Goal: Information Seeking & Learning: Learn about a topic

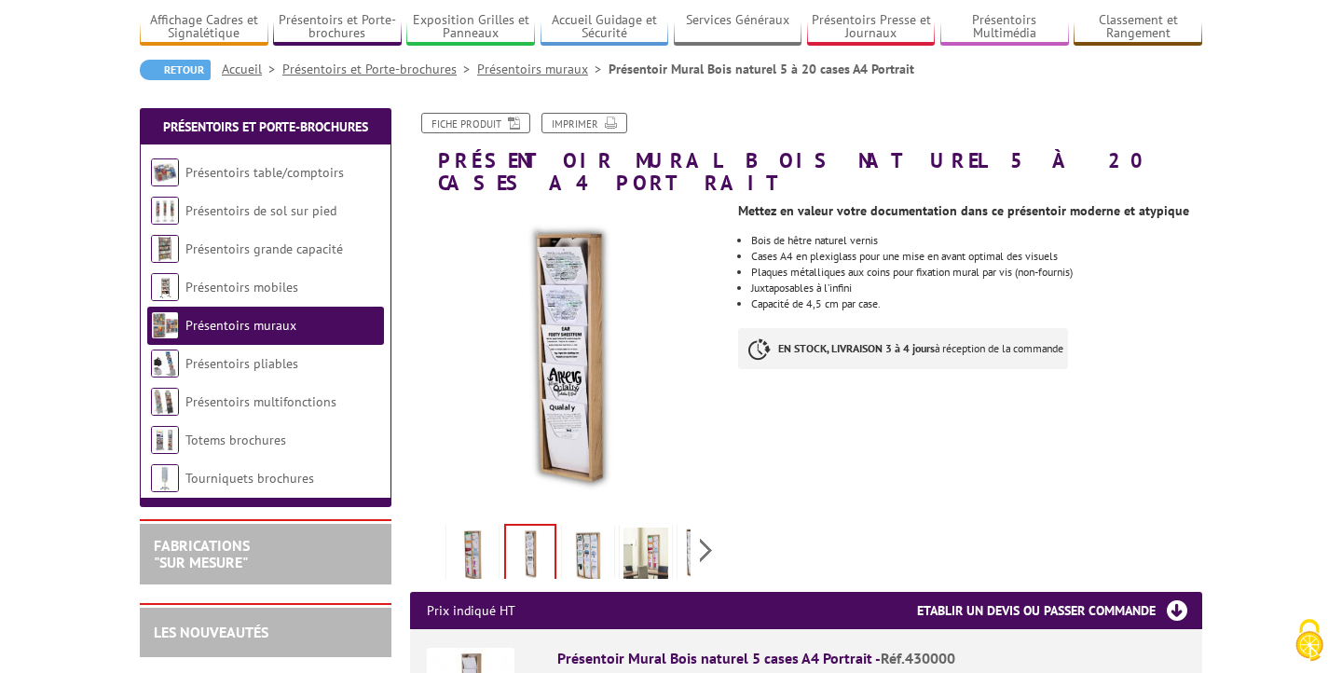
scroll to position [134, 0]
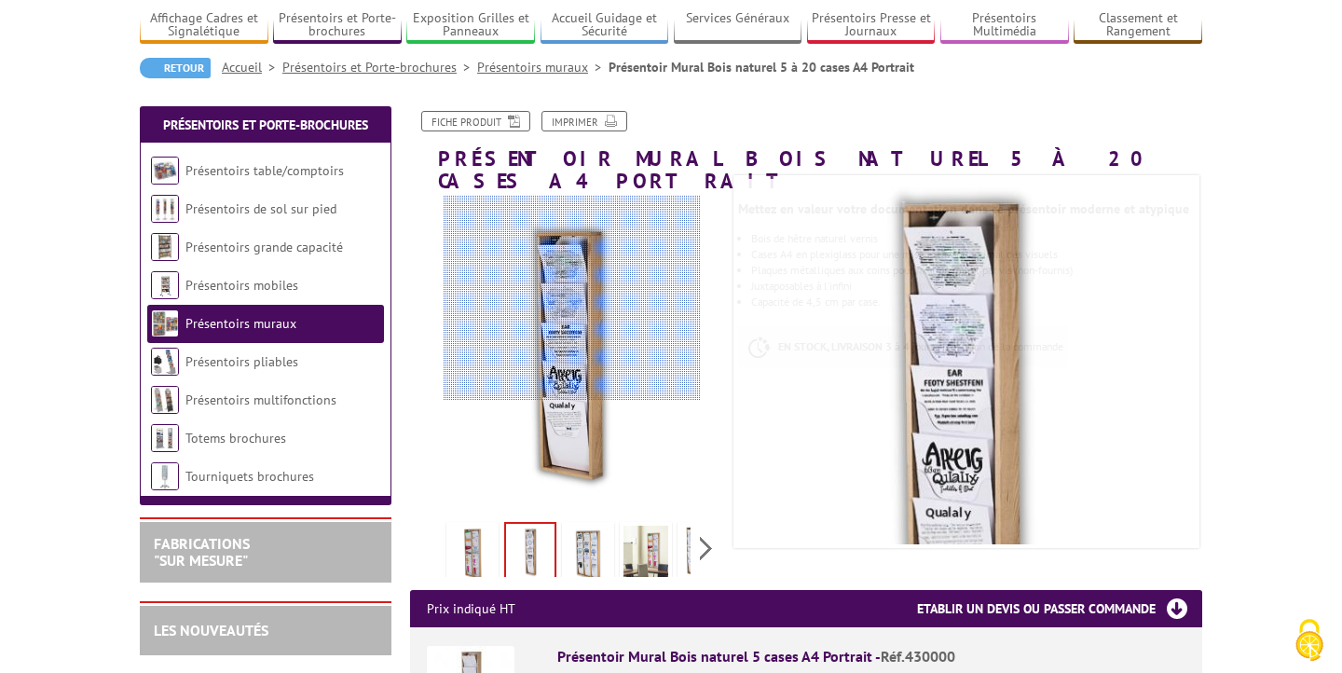
click at [572, 298] on div at bounding box center [572, 298] width 257 height 205
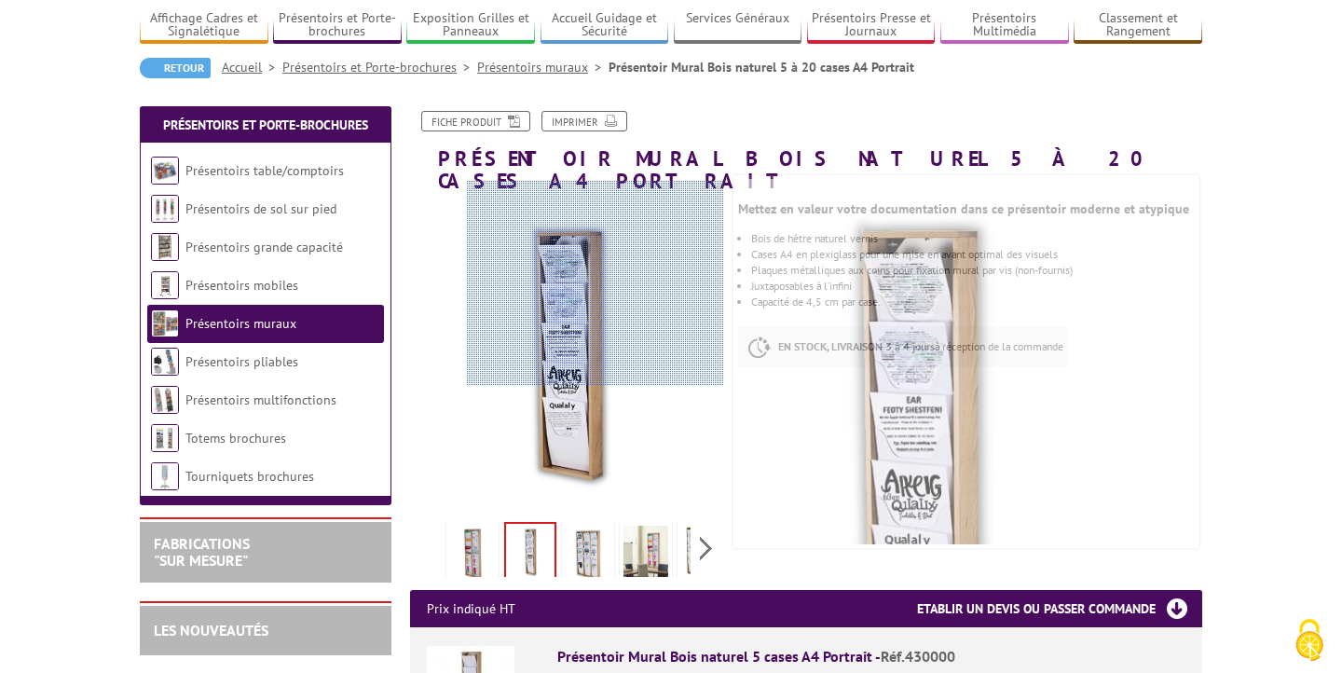
click at [599, 283] on div at bounding box center [595, 283] width 257 height 205
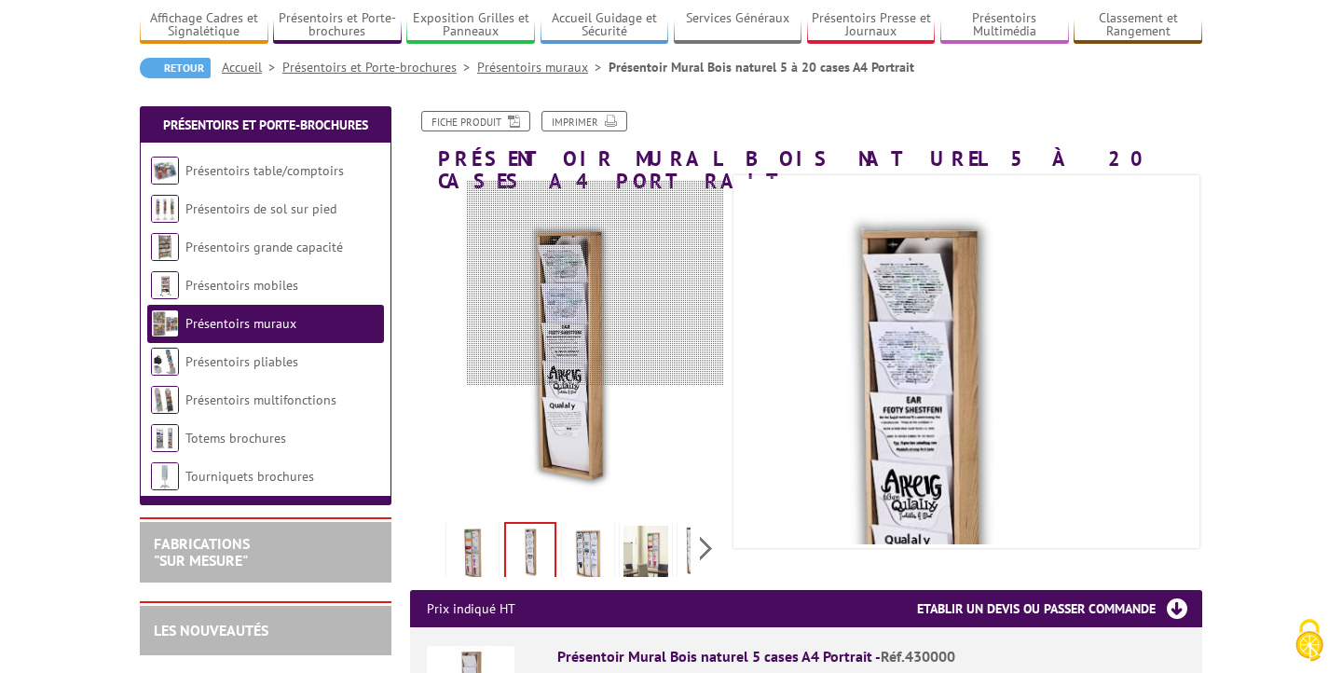
click at [599, 283] on div at bounding box center [595, 283] width 257 height 205
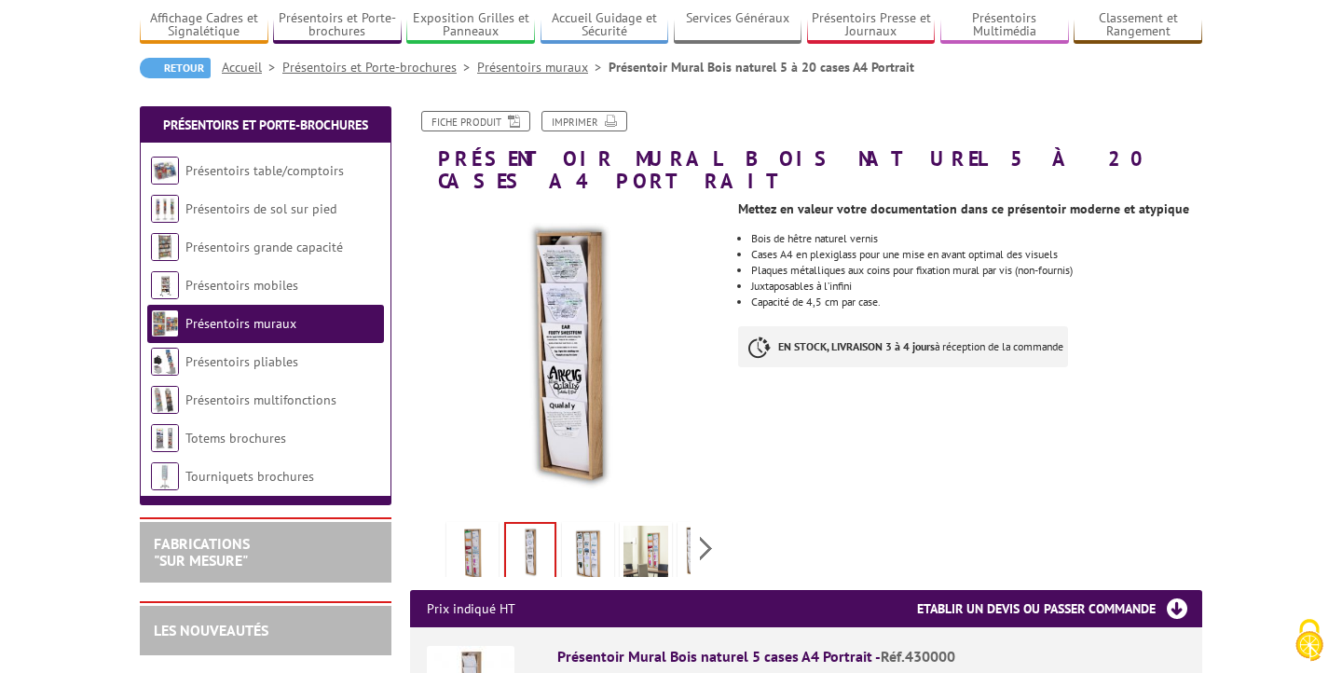
click at [605, 530] on img at bounding box center [588, 555] width 45 height 58
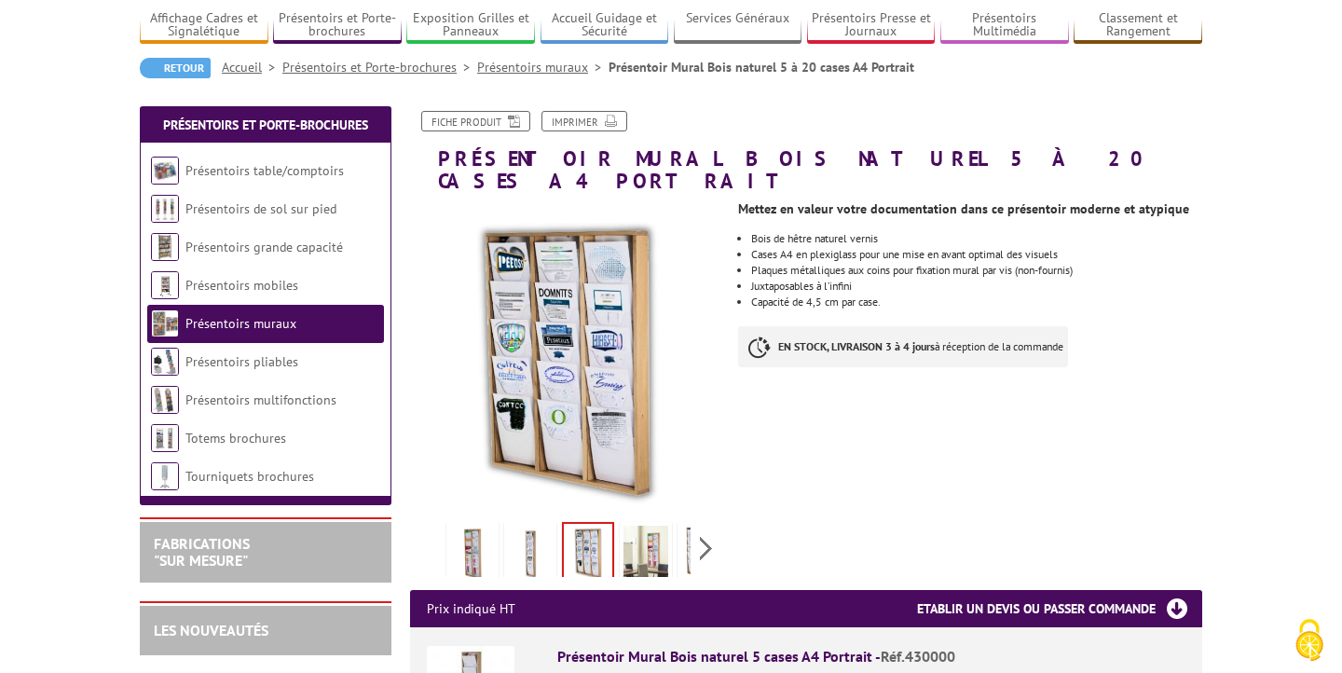
click at [484, 527] on img at bounding box center [472, 555] width 45 height 58
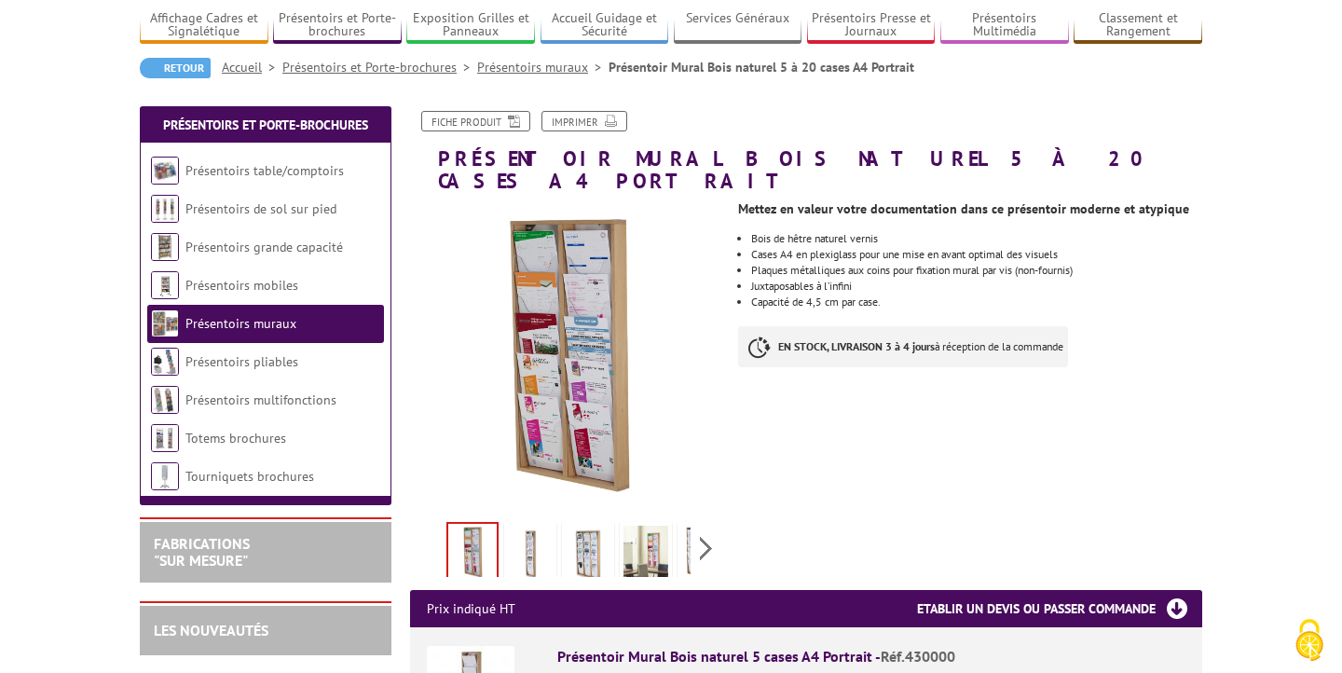
click at [533, 526] on img at bounding box center [530, 555] width 45 height 58
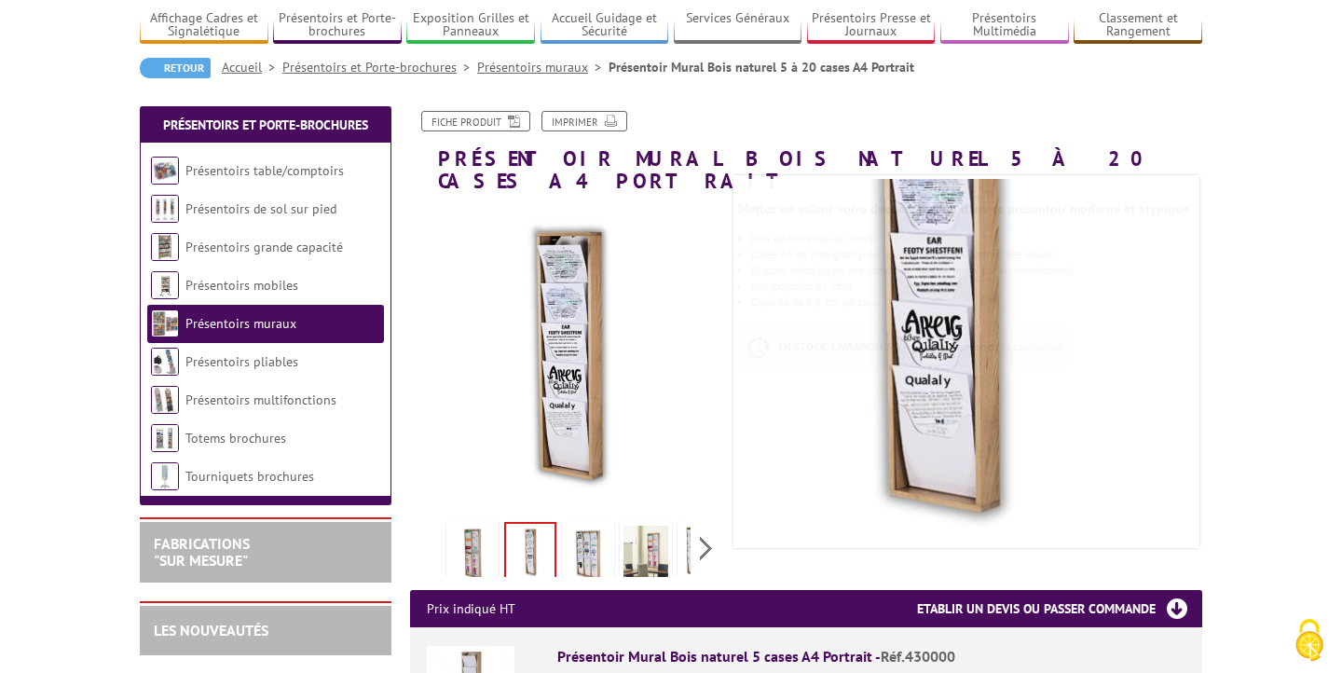
click at [715, 527] on div "Previous Next" at bounding box center [567, 547] width 314 height 65
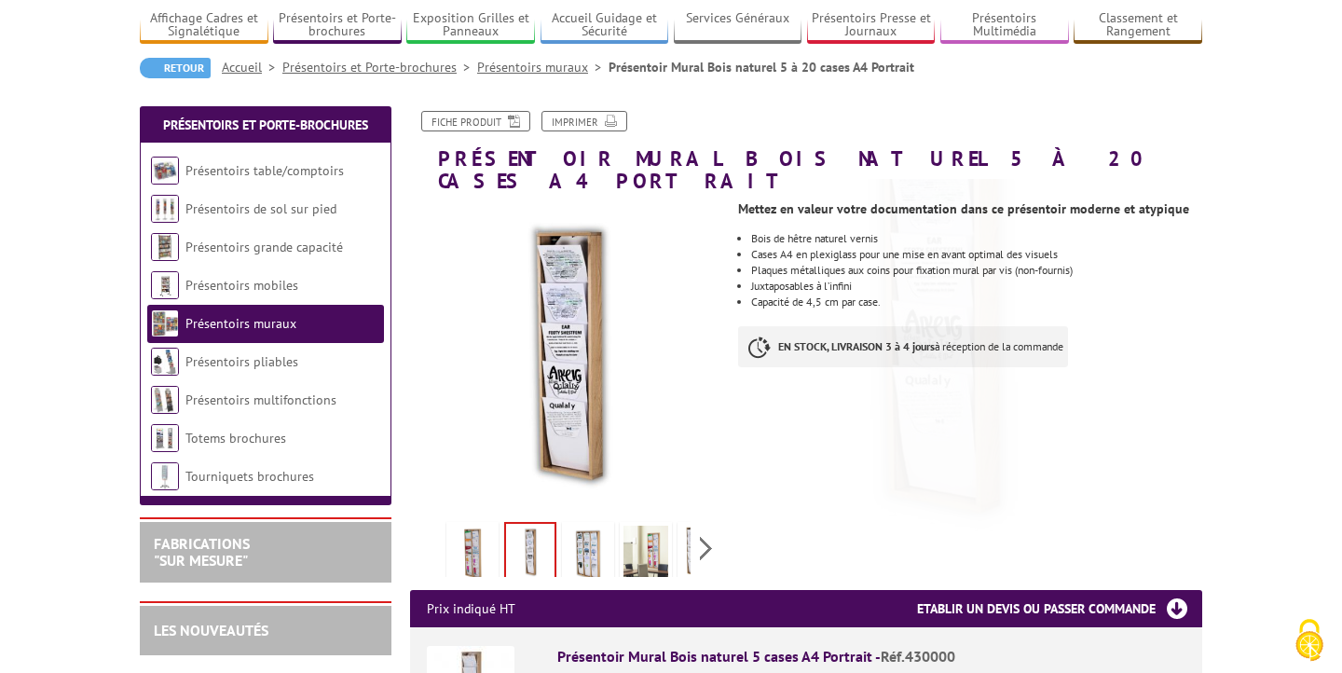
click at [705, 527] on div "Previous Next" at bounding box center [567, 547] width 314 height 65
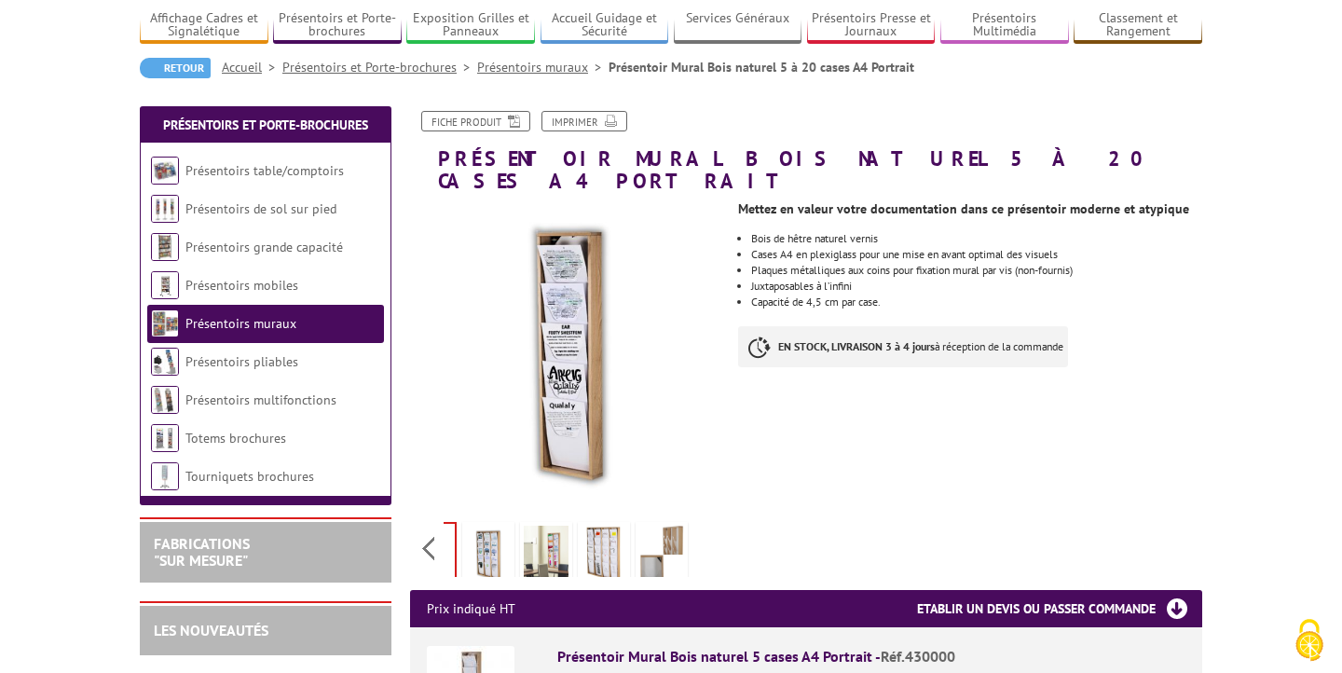
click at [650, 530] on img at bounding box center [661, 555] width 45 height 58
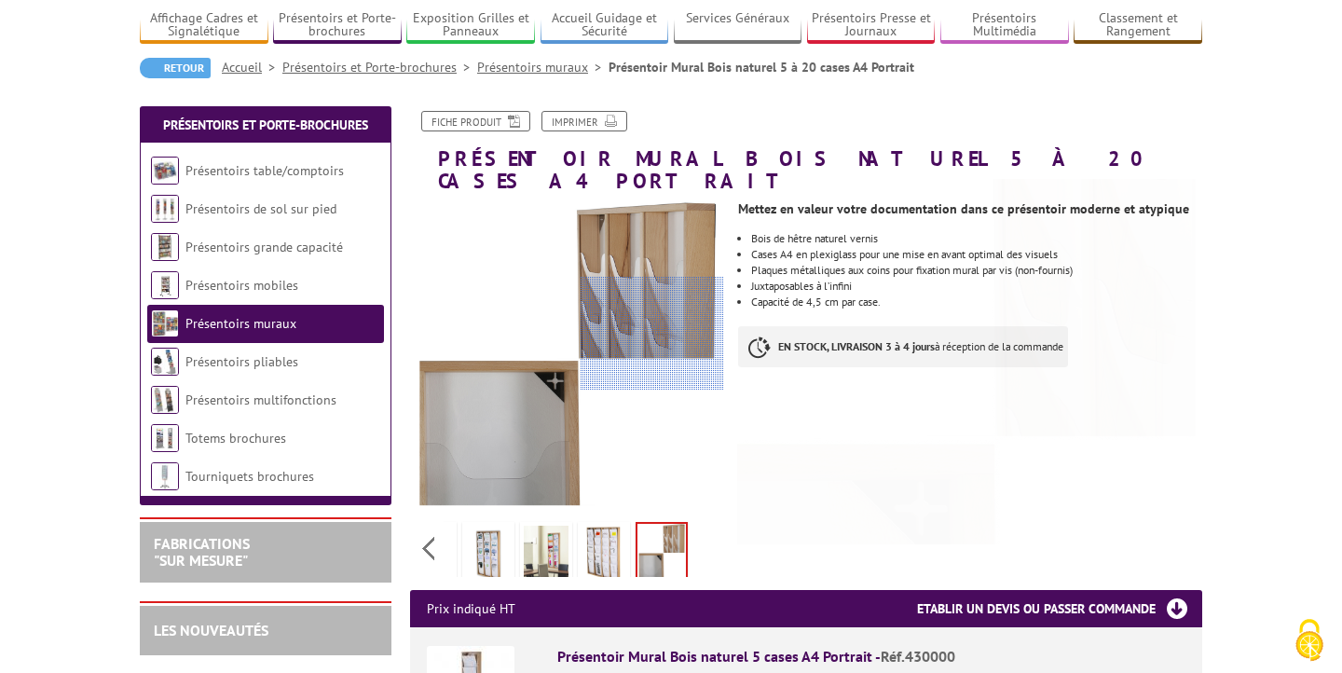
click at [676, 277] on div at bounding box center [653, 334] width 144 height 114
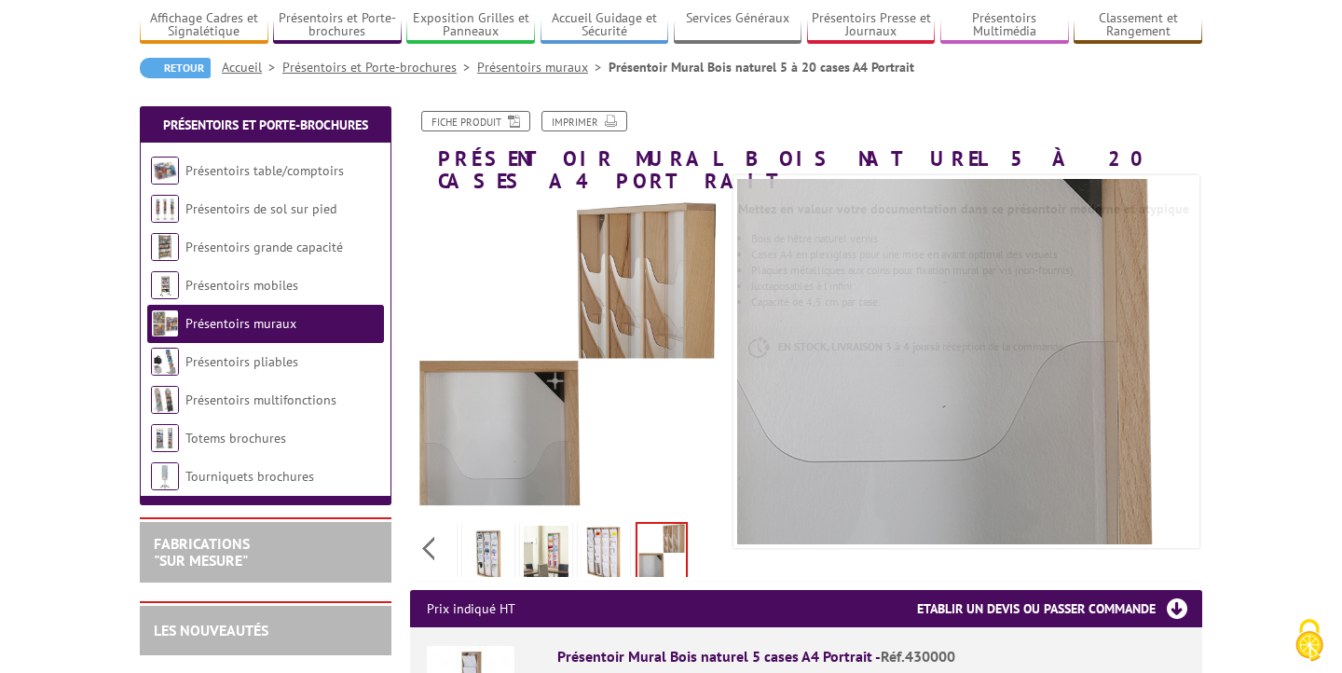
click at [538, 528] on img at bounding box center [546, 555] width 45 height 58
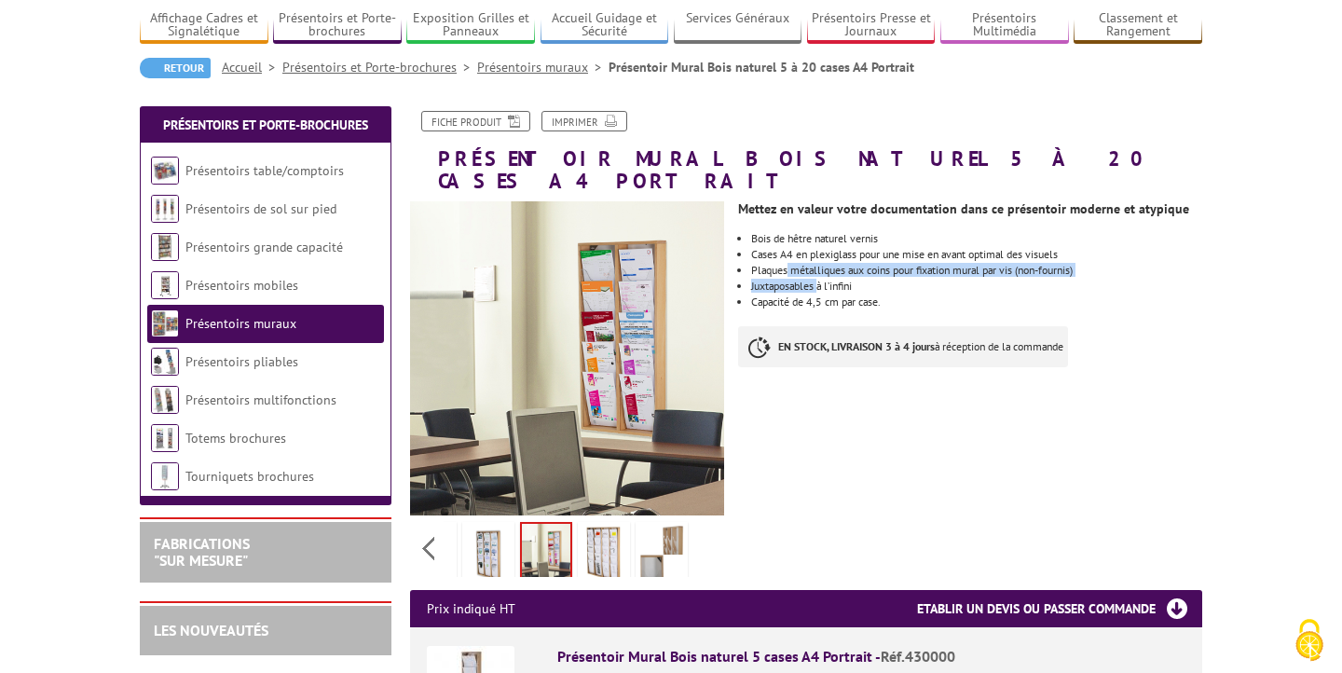
drag, startPoint x: 789, startPoint y: 242, endPoint x: 860, endPoint y: 286, distance: 83.3
click at [846, 282] on ul "Bois de hêtre naturel vernis Cases A4 en plexiglass pour une mise en avant opti…" at bounding box center [970, 270] width 464 height 75
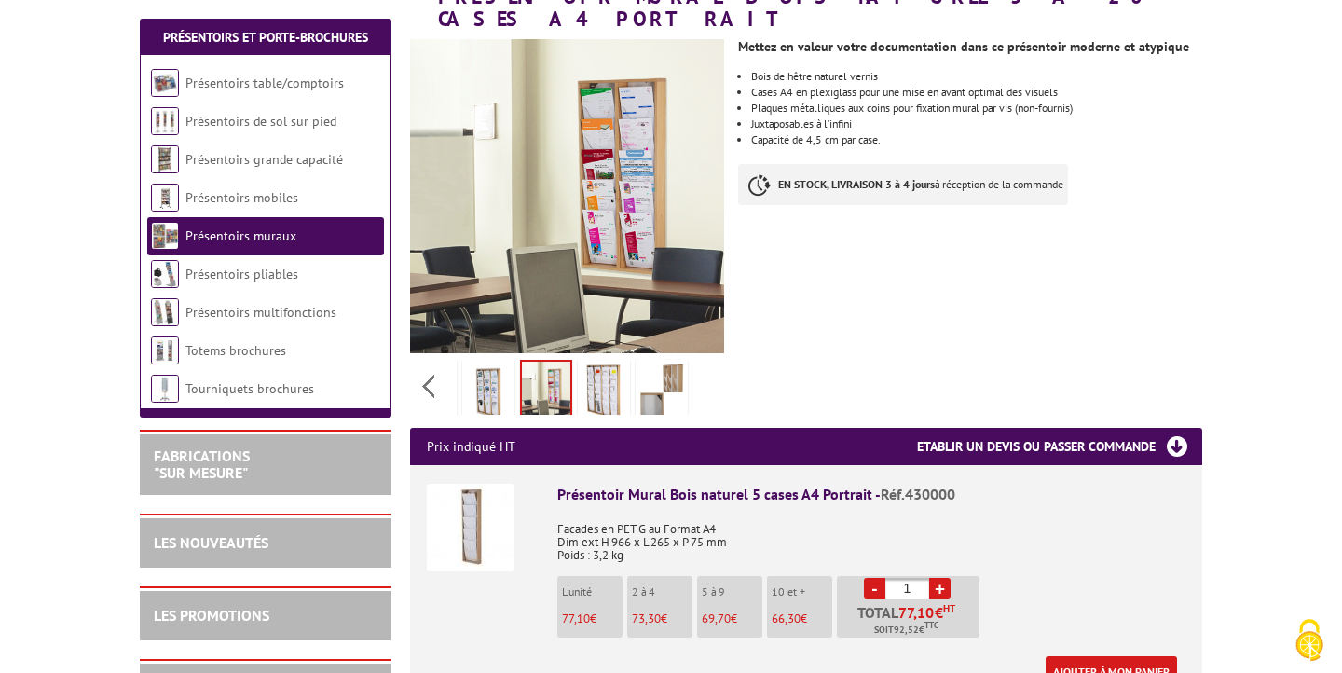
scroll to position [315, 0]
